Goal: Information Seeking & Learning: Check status

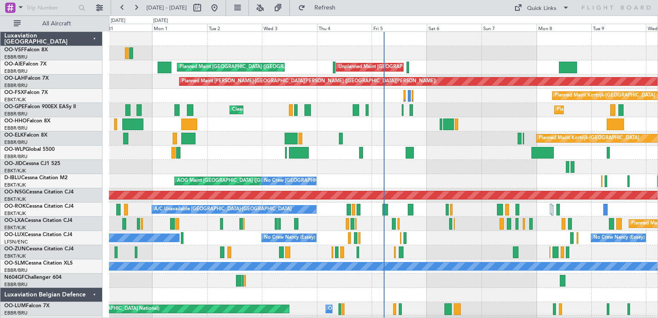
click at [179, 202] on div "A/C Unavailable Kortrijk-Wevelgem Planned Maint Kortrijk-Wevelgem" at bounding box center [383, 209] width 549 height 14
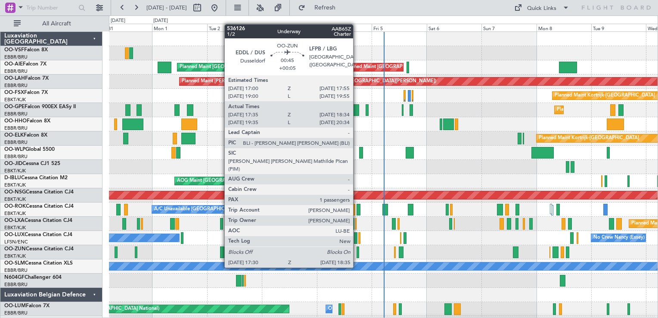
click at [357, 251] on div at bounding box center [358, 252] width 3 height 12
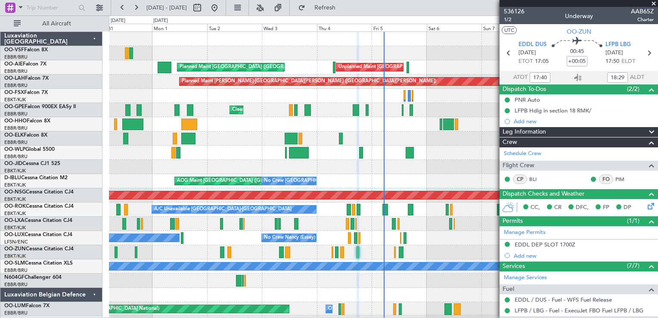
click at [654, 3] on span at bounding box center [654, 4] width 9 height 8
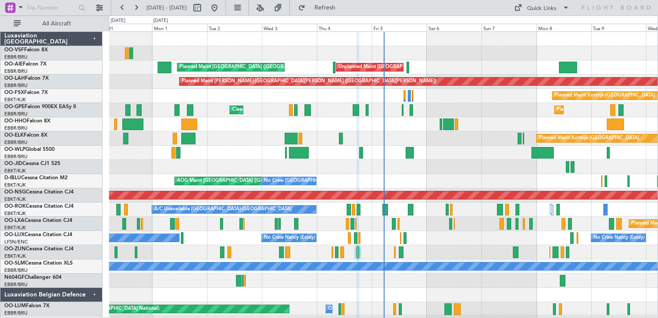
type input "0"
click at [24, 246] on span "OO-ZUN" at bounding box center [15, 248] width 22 height 5
click at [221, 8] on button at bounding box center [215, 8] width 14 height 14
click at [343, 8] on span "Refresh" at bounding box center [325, 8] width 36 height 6
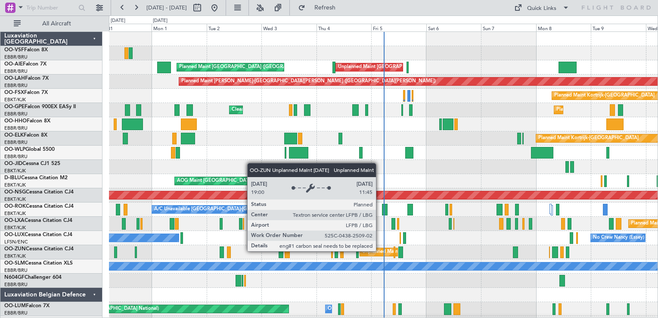
click at [380, 251] on div "Unplanned Maint [GEOGRAPHIC_DATA] ([GEOGRAPHIC_DATA])" at bounding box center [433, 252] width 142 height 13
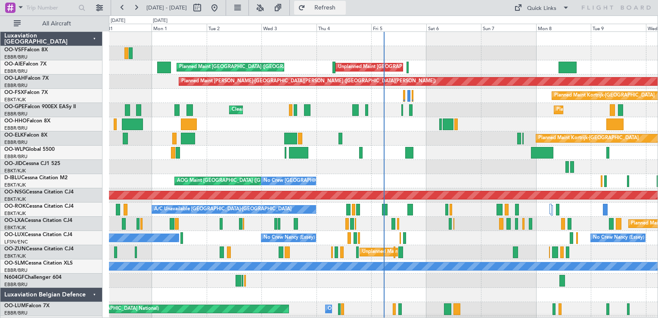
click at [343, 9] on span "Refresh" at bounding box center [325, 8] width 36 height 6
click at [26, 221] on link "OO-LXA Cessna Citation CJ4" at bounding box center [38, 220] width 68 height 5
click at [25, 108] on link "OO-GPE Falcon 900EX EASy II" at bounding box center [40, 106] width 72 height 5
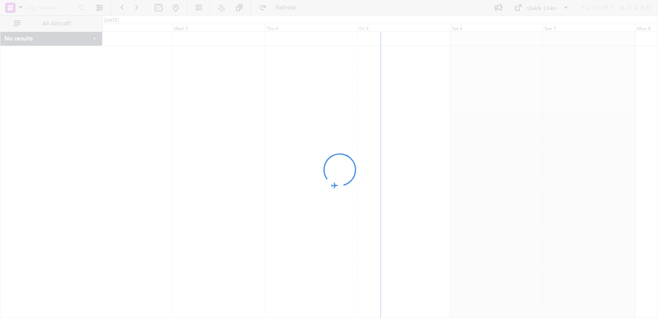
click at [221, 82] on div at bounding box center [329, 159] width 658 height 318
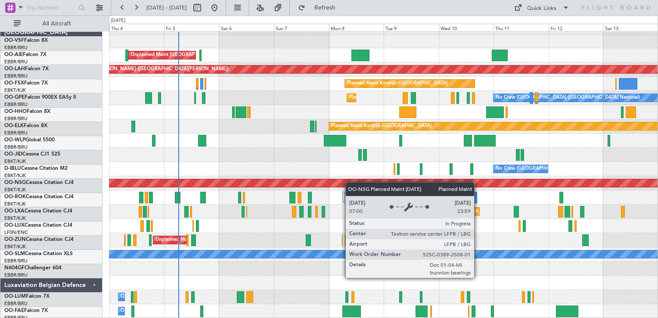
scroll to position [12, 0]
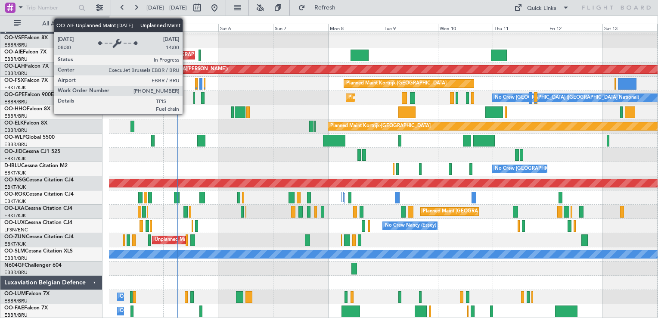
click at [187, 53] on div "Unplanned Maint [GEOGRAPHIC_DATA] ([GEOGRAPHIC_DATA] National)" at bounding box center [211, 55] width 162 height 13
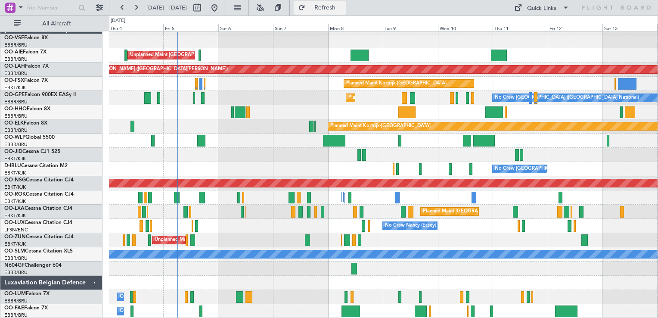
click at [343, 6] on span "Refresh" at bounding box center [325, 8] width 36 height 6
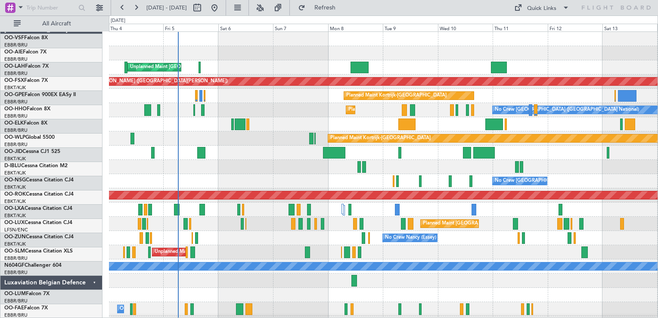
scroll to position [0, 0]
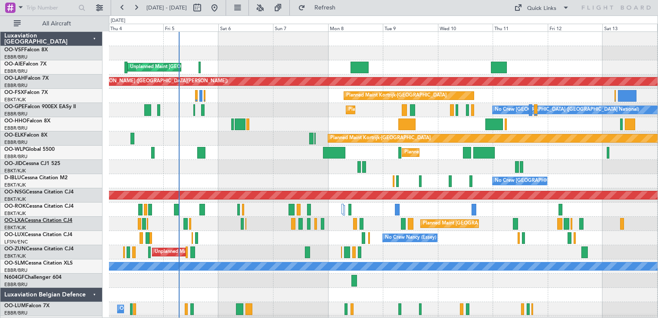
click at [20, 220] on span "OO-LXA" at bounding box center [14, 220] width 20 height 5
